Goal: Understand process/instructions

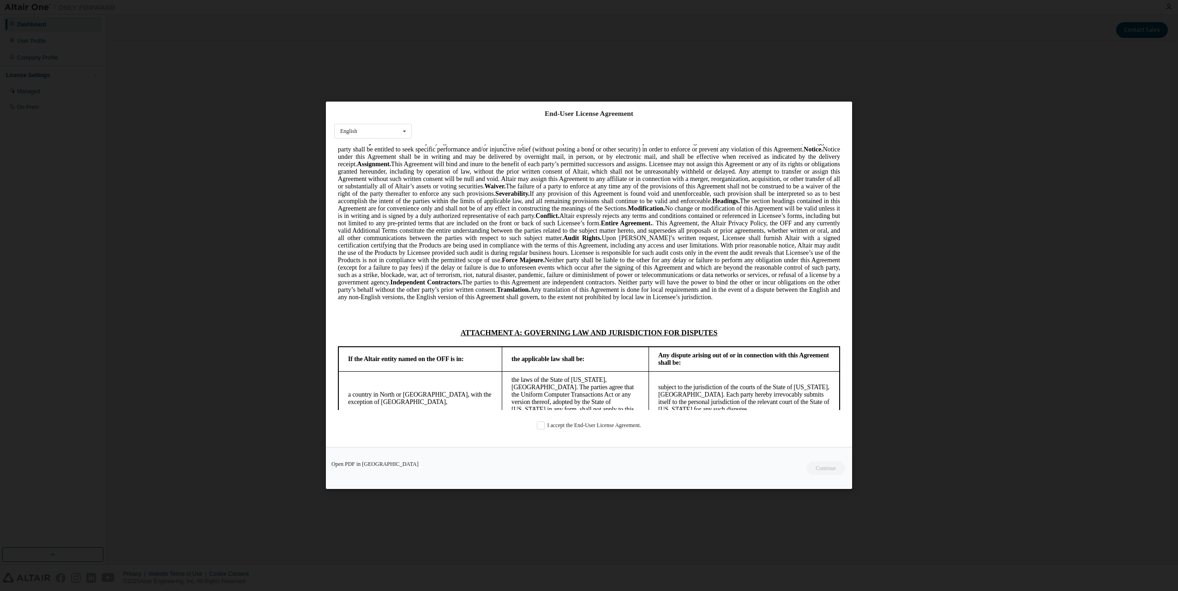
scroll to position [2216, 0]
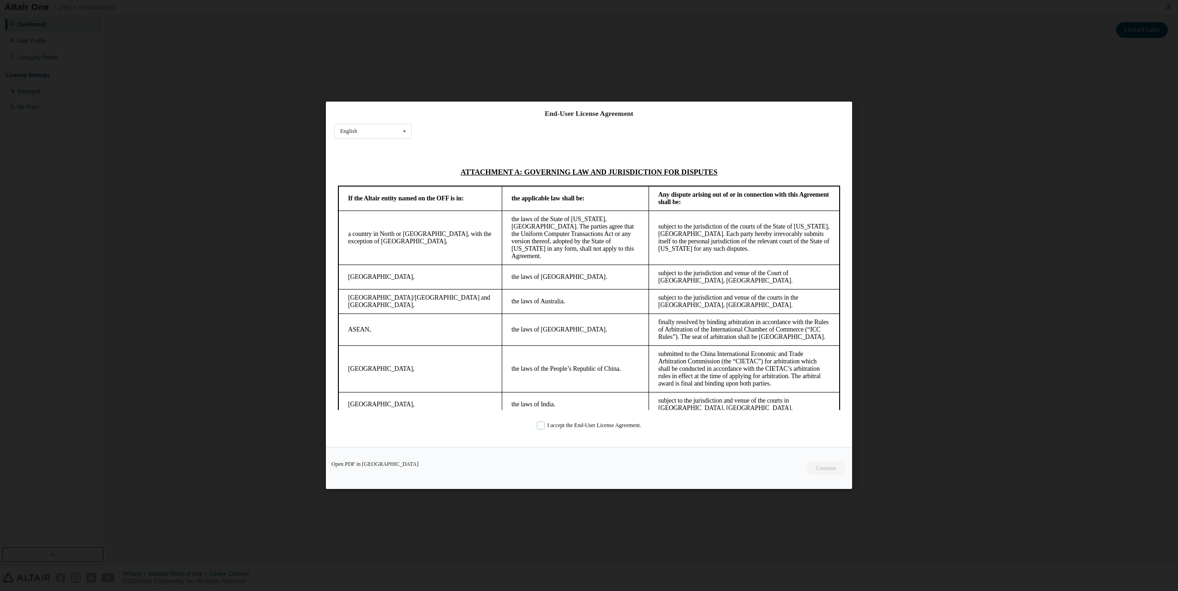
click at [542, 429] on label "I accept the End-User License Agreement." at bounding box center [589, 426] width 104 height 8
click at [833, 469] on button "Continue" at bounding box center [826, 469] width 40 height 14
